Goal: Register for event/course

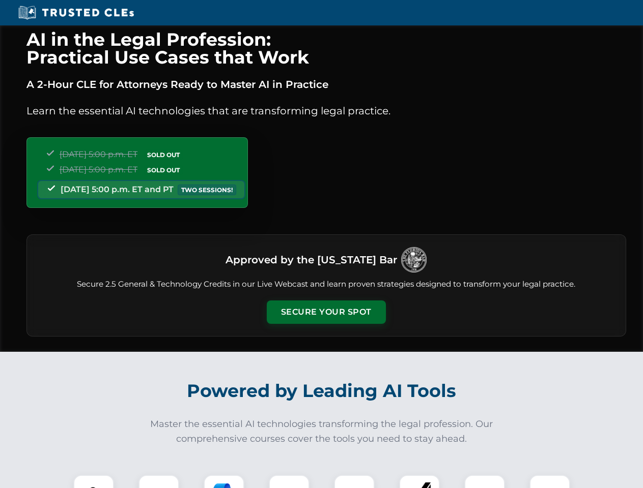
click at [326, 312] on button "Secure Your Spot" at bounding box center [326, 312] width 119 height 23
click at [94, 482] on img at bounding box center [94, 496] width 30 height 30
